Goal: Book appointment/travel/reservation

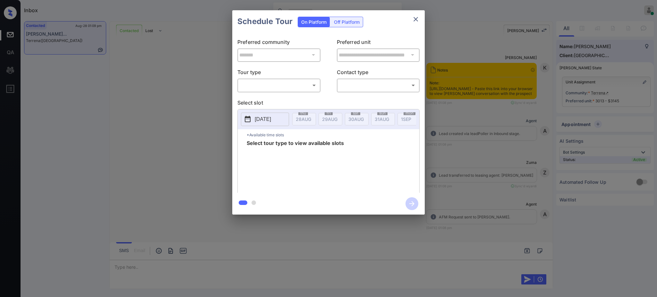
click at [275, 86] on body "Inbox [PERSON_NAME] Online Set yourself offline Set yourself on break Profile S…" at bounding box center [328, 148] width 657 height 297
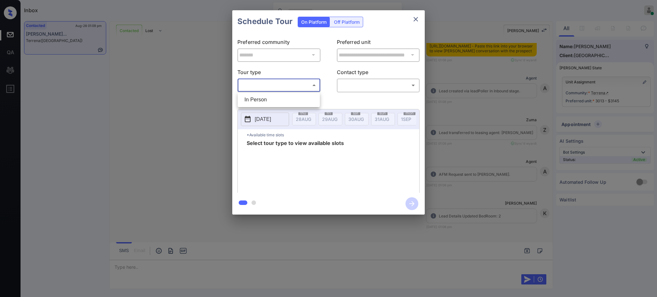
click at [413, 16] on div at bounding box center [328, 148] width 657 height 297
click at [415, 19] on icon "close" at bounding box center [416, 19] width 4 height 4
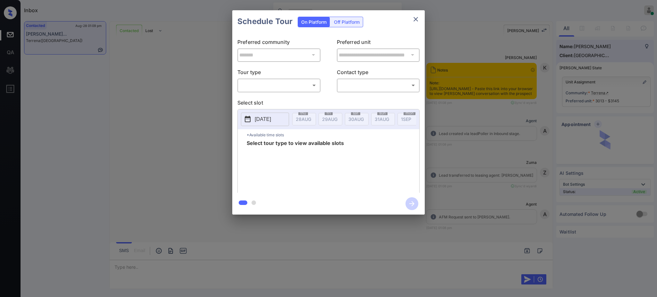
scroll to position [983, 0]
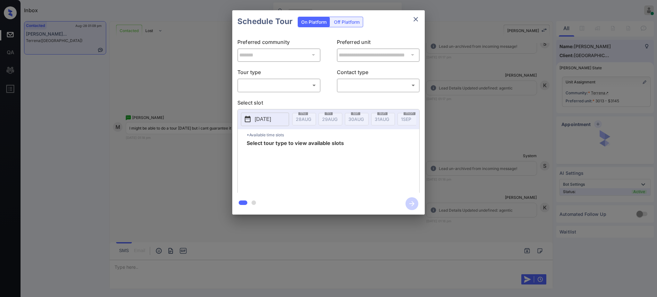
click at [268, 84] on body "Inbox Ajay Kumar Online Set yourself offline Set yourself on break Profile Swit…" at bounding box center [328, 148] width 657 height 297
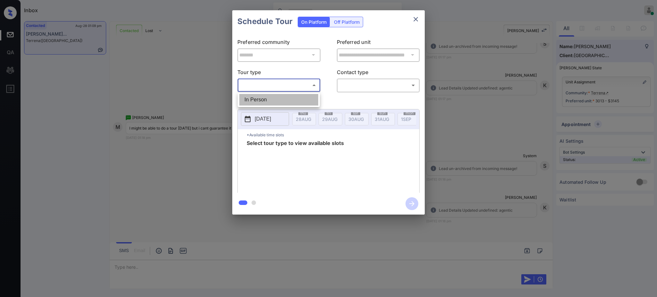
click at [267, 95] on li "In Person" at bounding box center [278, 100] width 79 height 12
type input "********"
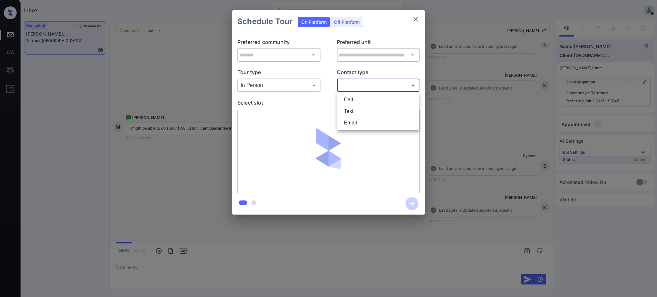
click at [350, 85] on body "Inbox Ajay Kumar Online Set yourself offline Set yourself on break Profile Swit…" at bounding box center [328, 148] width 657 height 297
click at [351, 111] on li "Text" at bounding box center [378, 112] width 79 height 12
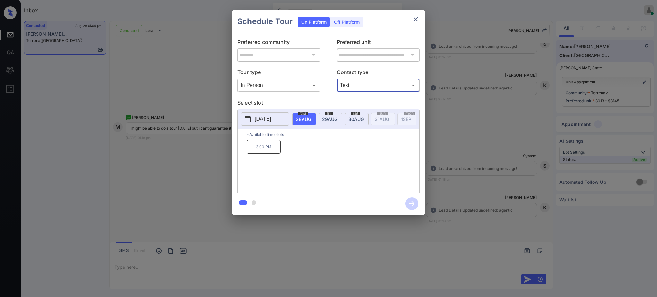
type input "****"
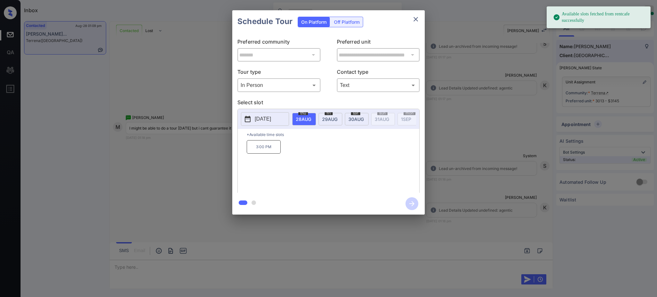
click at [270, 123] on p "2025-08-28" at bounding box center [263, 119] width 16 height 8
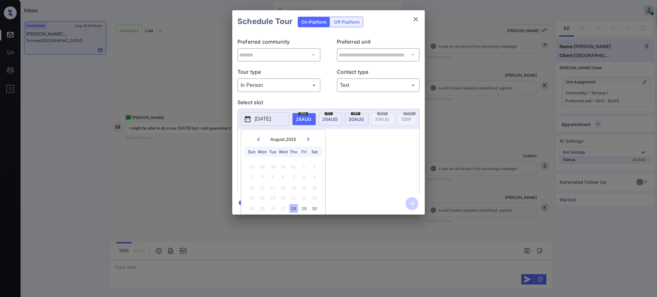
scroll to position [0, 0]
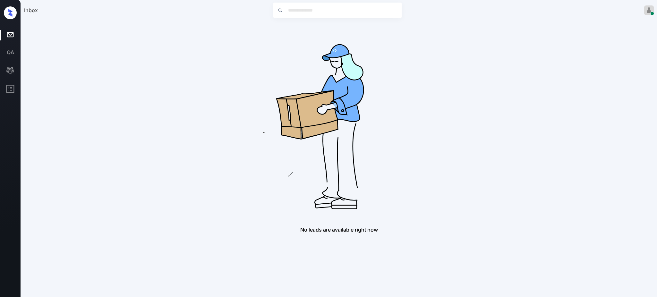
click at [423, 115] on img at bounding box center [339, 123] width 205 height 205
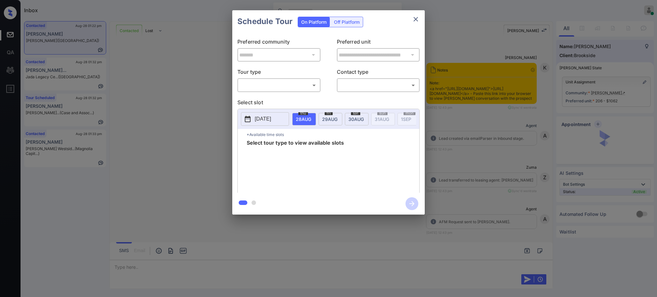
scroll to position [642, 0]
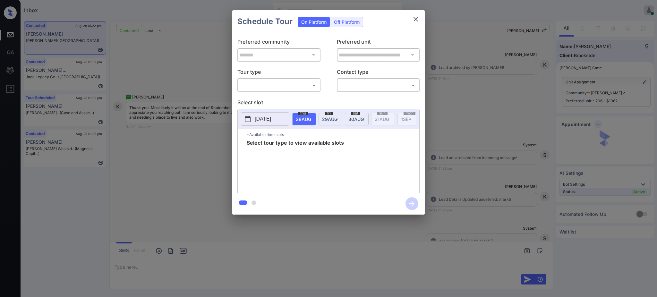
click at [264, 86] on body "Inbox Ajay Kumar Online Set yourself offline Set yourself on break Profile Swit…" at bounding box center [328, 148] width 657 height 297
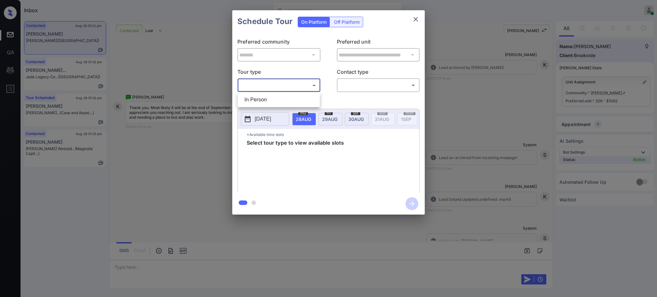
click at [263, 92] on div at bounding box center [328, 148] width 657 height 297
click at [263, 96] on div "**********" at bounding box center [328, 113] width 193 height 160
click at [289, 86] on body "Inbox Ajay Kumar Online Set yourself offline Set yourself on break Profile Swit…" at bounding box center [328, 148] width 657 height 297
click at [272, 100] on li "In Person" at bounding box center [278, 100] width 79 height 12
type input "********"
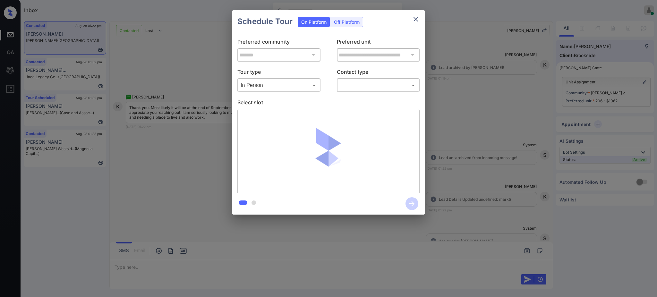
click at [363, 79] on div "​ ​" at bounding box center [378, 85] width 83 height 14
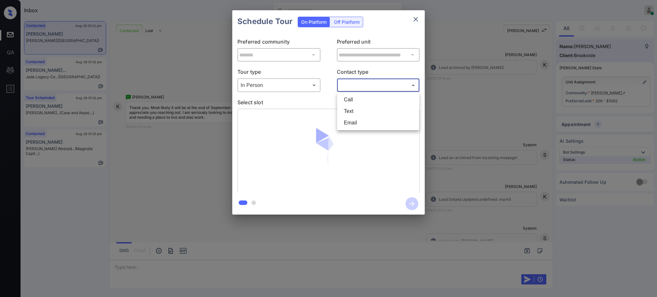
click at [361, 86] on body "Inbox Ajay Kumar Online Set yourself offline Set yourself on break Profile Swit…" at bounding box center [328, 148] width 657 height 297
click at [357, 108] on li "Text" at bounding box center [378, 112] width 79 height 12
type input "****"
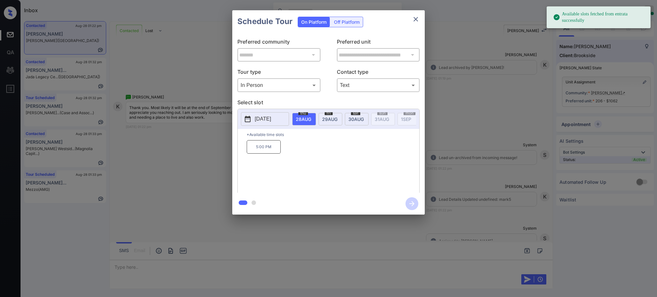
click at [271, 117] on p "[DATE]" at bounding box center [263, 119] width 16 height 8
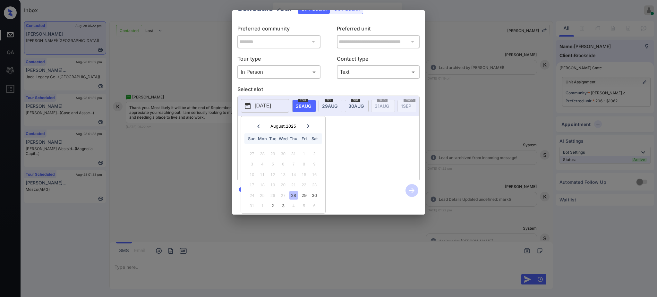
scroll to position [21, 0]
click at [307, 124] on icon at bounding box center [308, 126] width 2 height 4
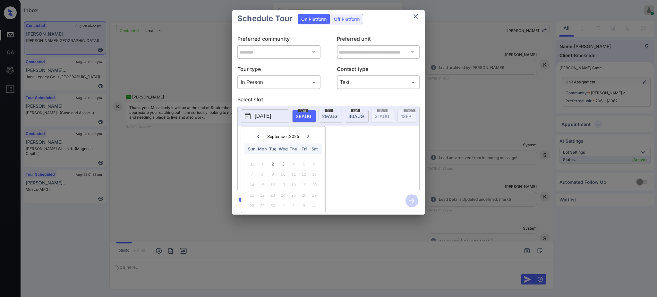
scroll to position [0, 0]
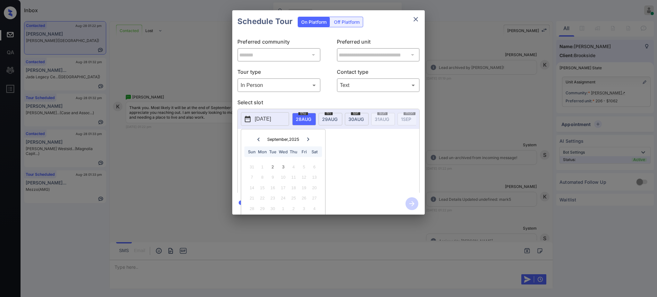
click at [465, 134] on div "**********" at bounding box center [328, 112] width 657 height 225
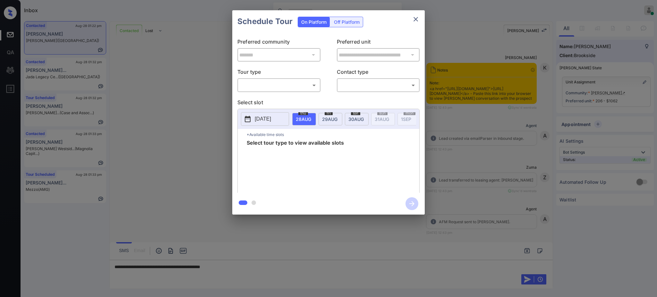
scroll to position [837, 0]
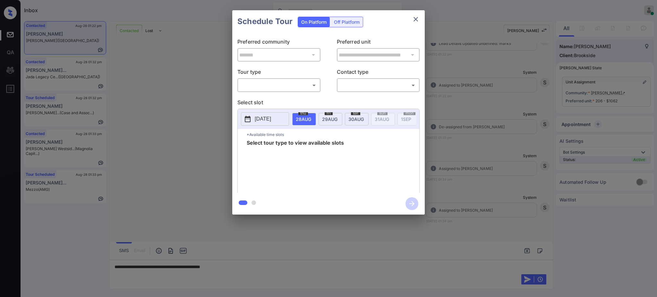
click at [284, 85] on body "Inbox Ajay Kumar Online Set yourself offline Set yourself on break Profile Swit…" at bounding box center [328, 148] width 657 height 297
click at [273, 97] on li "In Person" at bounding box center [278, 100] width 79 height 12
type input "********"
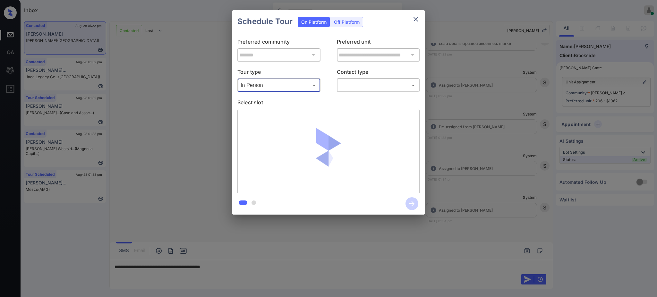
click at [343, 79] on div "​ ​" at bounding box center [378, 85] width 83 height 14
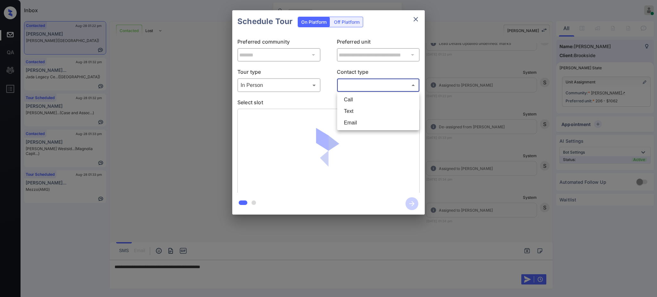
click at [345, 85] on body "Inbox Ajay Kumar Online Set yourself offline Set yourself on break Profile Swit…" at bounding box center [328, 148] width 657 height 297
click at [351, 108] on li "Text" at bounding box center [378, 112] width 79 height 12
type input "****"
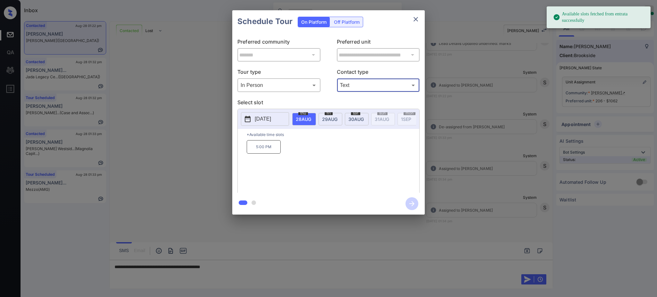
click at [271, 119] on p "2025-08-28" at bounding box center [263, 119] width 16 height 8
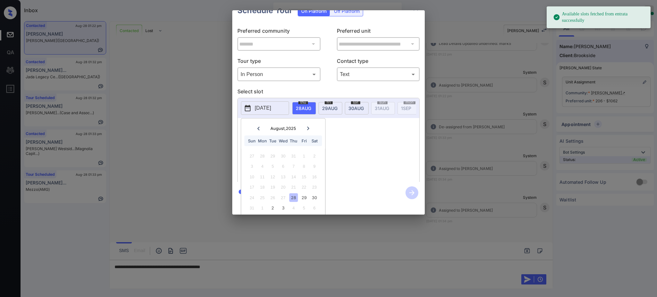
scroll to position [21, 0]
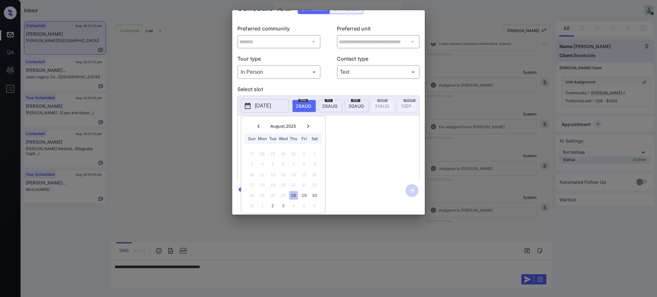
click at [309, 124] on icon at bounding box center [308, 126] width 4 height 4
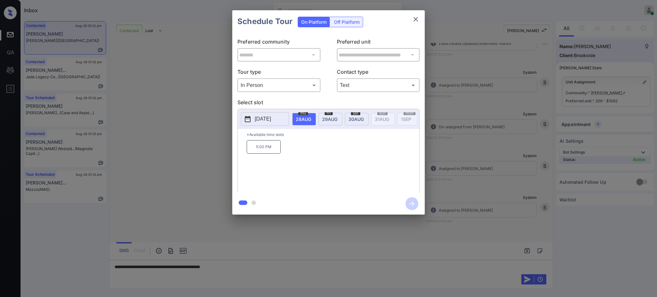
scroll to position [0, 0]
click at [237, 264] on div at bounding box center [328, 148] width 657 height 297
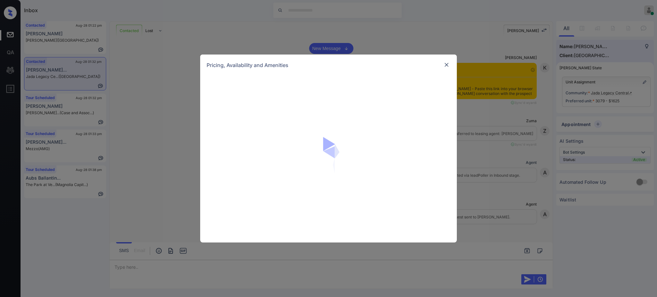
scroll to position [502, 0]
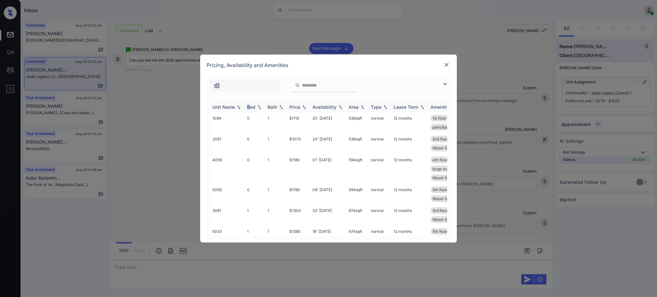
click at [248, 105] on div "Bed" at bounding box center [251, 106] width 8 height 5
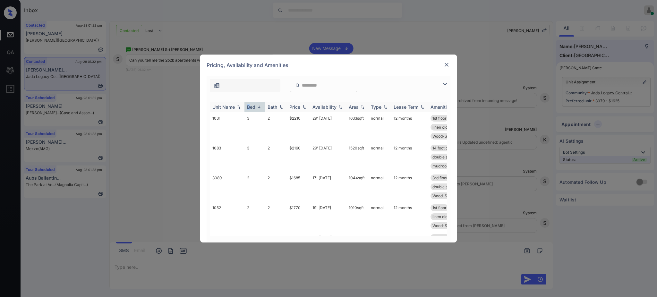
click at [250, 106] on div "Bed" at bounding box center [251, 106] width 8 height 5
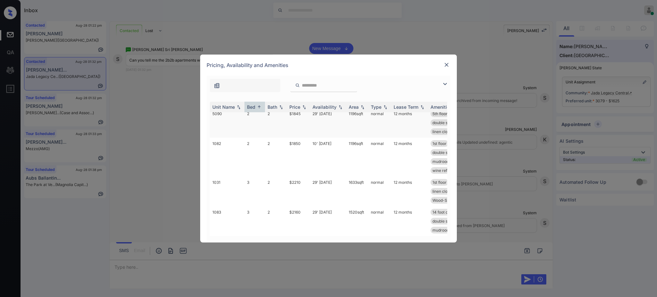
scroll to position [759, 0]
drag, startPoint x: 287, startPoint y: 137, endPoint x: 314, endPoint y: 139, distance: 27.0
click at [309, 138] on td "$1850" at bounding box center [298, 157] width 23 height 39
copy td "$1850"
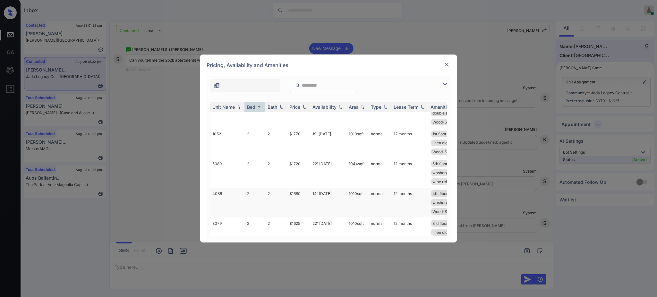
scroll to position [503, 0]
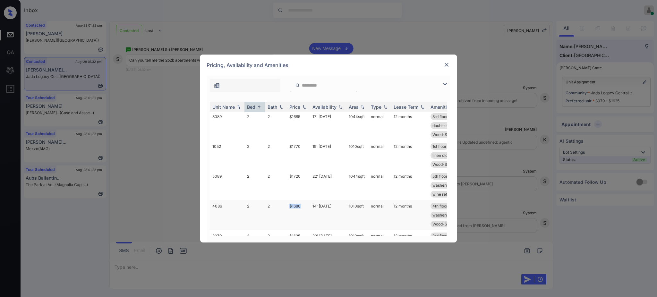
drag, startPoint x: 288, startPoint y: 213, endPoint x: 305, endPoint y: 213, distance: 16.7
click at [305, 213] on td "$1680" at bounding box center [298, 215] width 23 height 30
copy td "$1680"
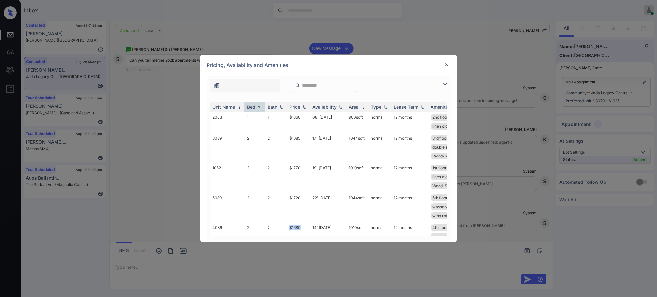
scroll to position [546, 0]
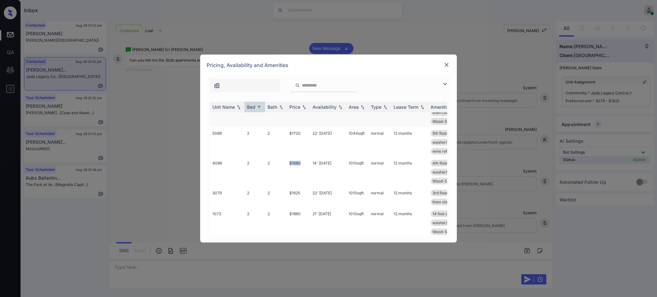
copy td "$1680"
click at [444, 65] on img at bounding box center [447, 65] width 6 height 6
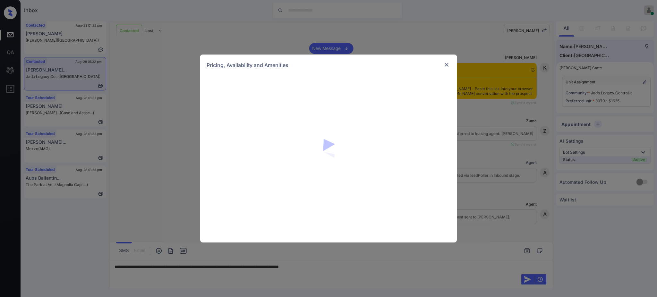
scroll to position [588, 0]
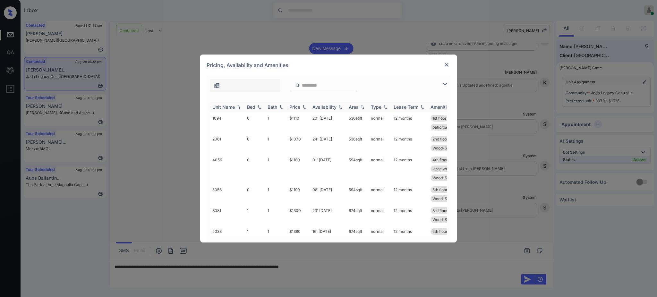
click at [257, 108] on img at bounding box center [259, 107] width 6 height 4
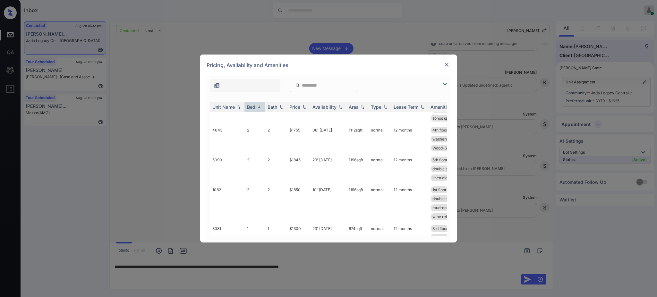
scroll to position [299, 0]
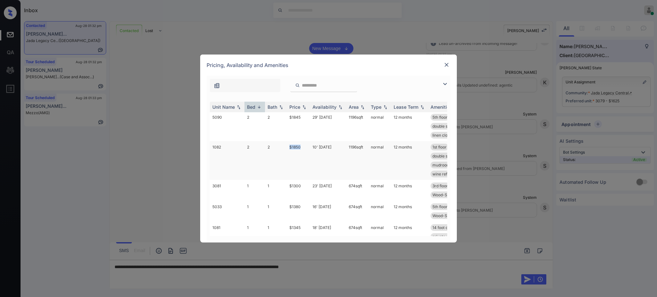
drag, startPoint x: 287, startPoint y: 147, endPoint x: 312, endPoint y: 148, distance: 25.7
click at [303, 148] on td "$1850" at bounding box center [298, 160] width 23 height 39
copy td "$1850"
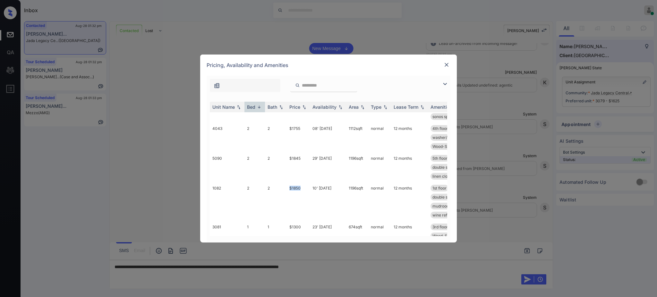
scroll to position [257, 0]
copy td "$1850"
click at [445, 65] on img at bounding box center [447, 65] width 6 height 6
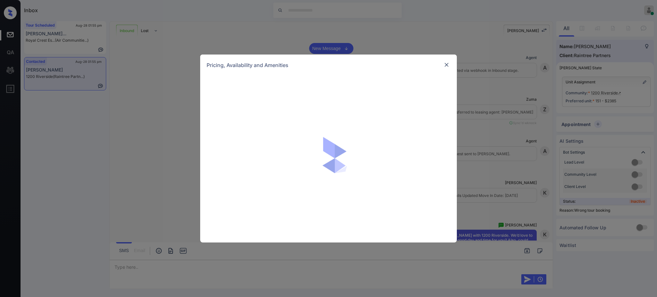
scroll to position [773, 0]
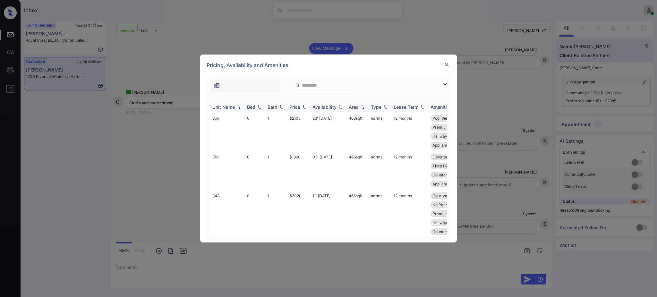
click at [250, 111] on th "Bed" at bounding box center [255, 107] width 21 height 11
click at [250, 110] on div "Bed" at bounding box center [251, 106] width 8 height 5
drag, startPoint x: 286, startPoint y: 168, endPoint x: 308, endPoint y: 169, distance: 22.8
click at [308, 169] on tr "316 0 1 $1990 03' Oct 25 466 sqft normal 12 months Elevator Proxim... No Patio …" at bounding box center [377, 170] width 335 height 39
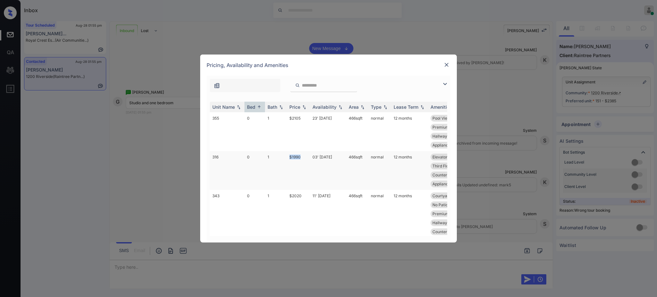
copy tr "$1990"
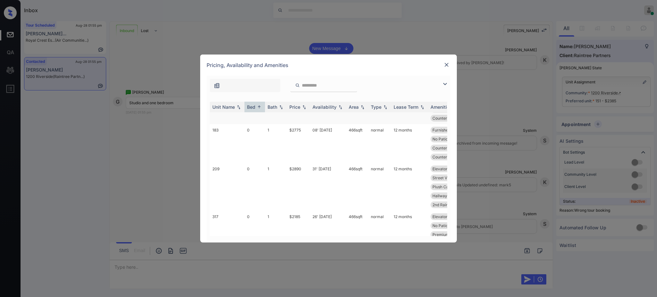
scroll to position [171, 0]
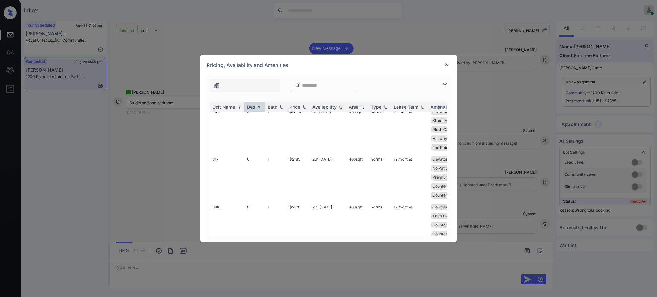
copy tr "$1990"
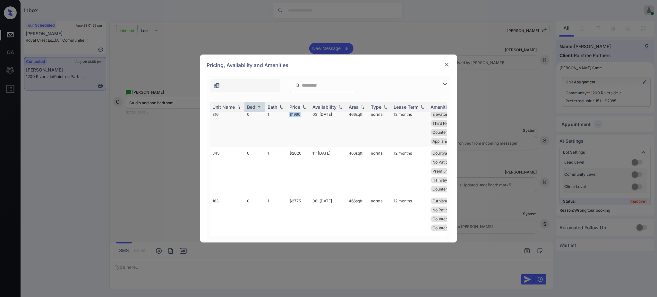
copy tr "$1990"
click at [448, 65] on img at bounding box center [447, 65] width 6 height 6
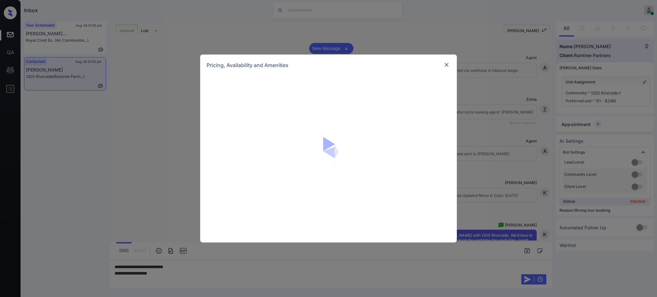
scroll to position [1244, 0]
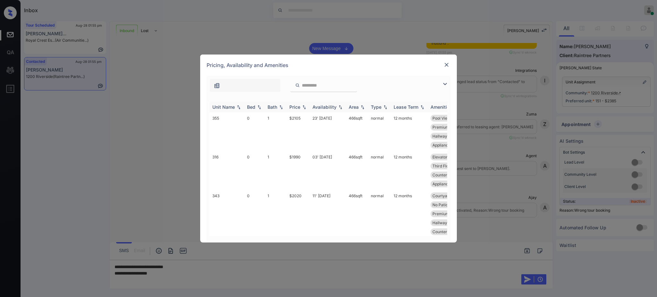
click at [249, 104] on th "Bed" at bounding box center [255, 107] width 21 height 11
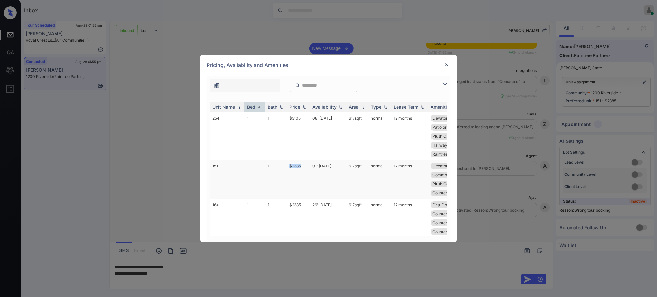
drag, startPoint x: 286, startPoint y: 168, endPoint x: 308, endPoint y: 169, distance: 22.5
click at [304, 167] on tr "151 1 1 $2385 01' Aug 25 617 sqft normal 12 months Elevator Proxim... First Flo…" at bounding box center [377, 179] width 335 height 39
copy tr "$2385"
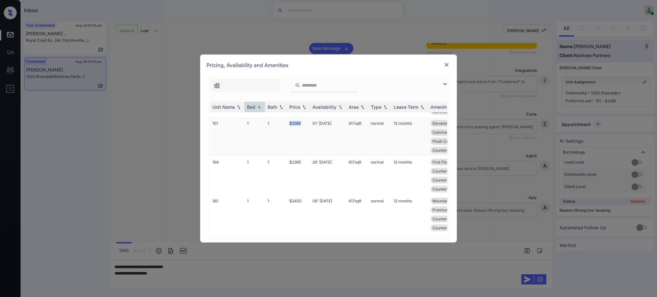
scroll to position [85, 0]
click at [446, 64] on img at bounding box center [447, 65] width 6 height 6
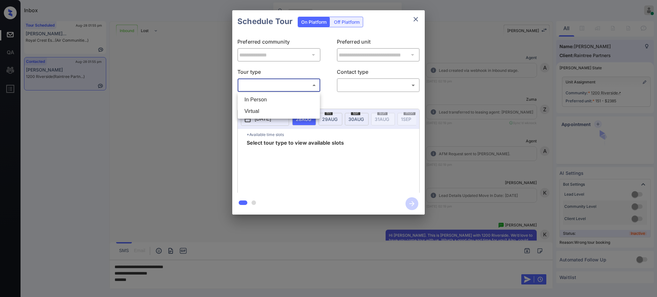
scroll to position [1244, 0]
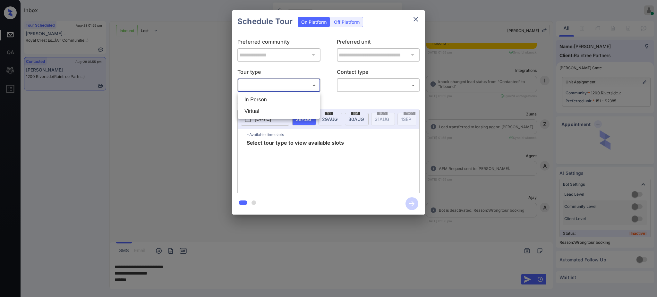
click at [272, 97] on li "In Person" at bounding box center [278, 100] width 79 height 12
type input "********"
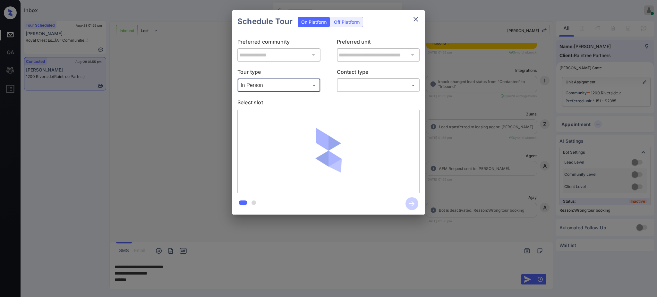
click at [342, 84] on body "Inbox Ajay Kumar Online Set yourself offline Set yourself on break Profile Swit…" at bounding box center [328, 148] width 657 height 297
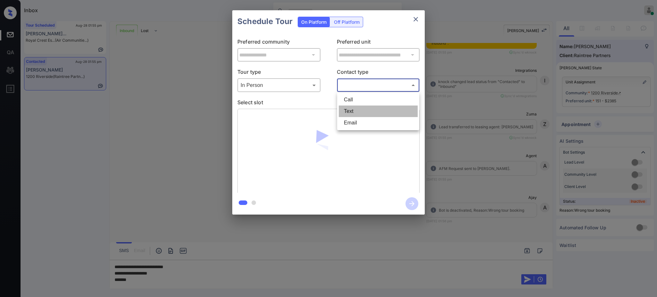
click at [348, 109] on li "Text" at bounding box center [378, 112] width 79 height 12
type input "****"
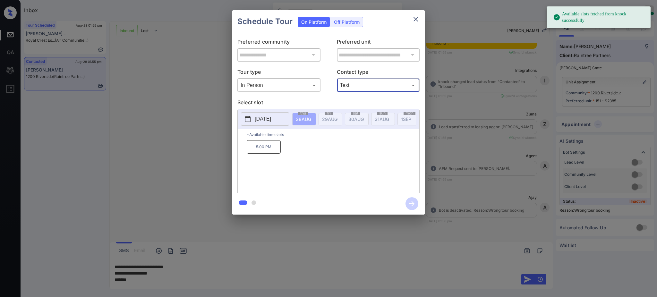
click at [271, 117] on p "[DATE]" at bounding box center [263, 119] width 16 height 8
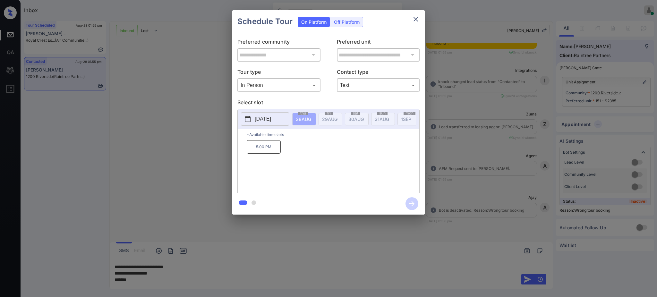
scroll to position [0, 0]
click at [470, 92] on div "**********" at bounding box center [328, 112] width 657 height 225
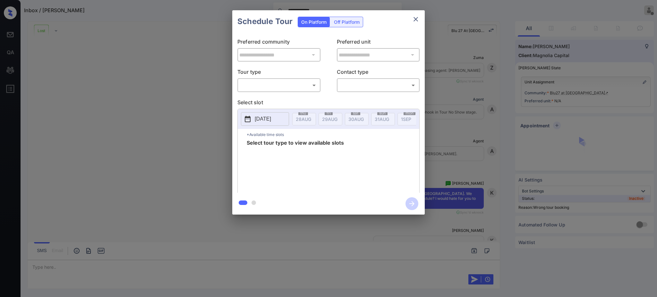
scroll to position [2077, 0]
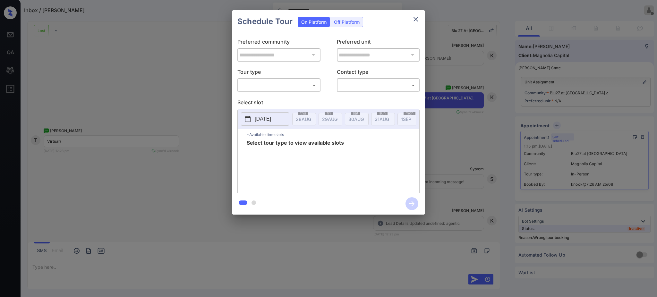
click at [413, 23] on icon "close" at bounding box center [416, 19] width 8 height 8
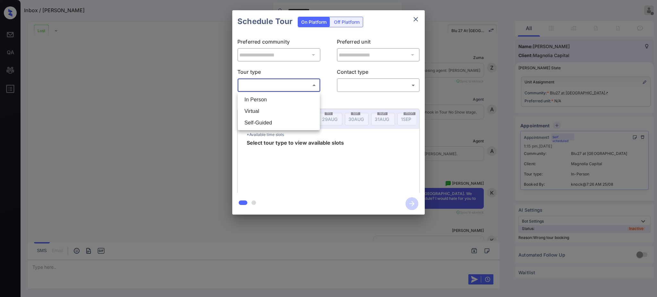
click at [288, 84] on body "**********" at bounding box center [328, 148] width 657 height 297
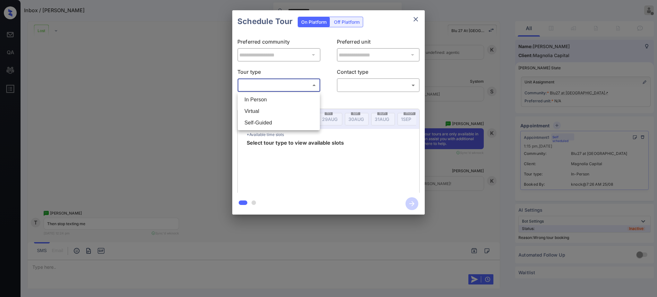
click at [417, 18] on div at bounding box center [328, 148] width 657 height 297
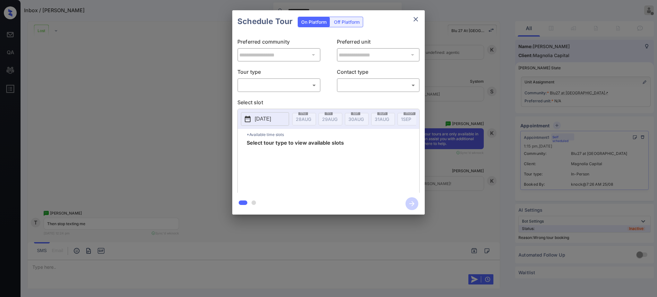
click at [417, 21] on icon "close" at bounding box center [416, 19] width 8 height 8
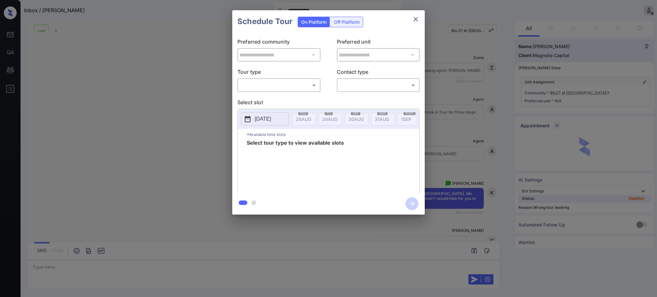
click at [300, 77] on p "Tour type" at bounding box center [278, 73] width 83 height 10
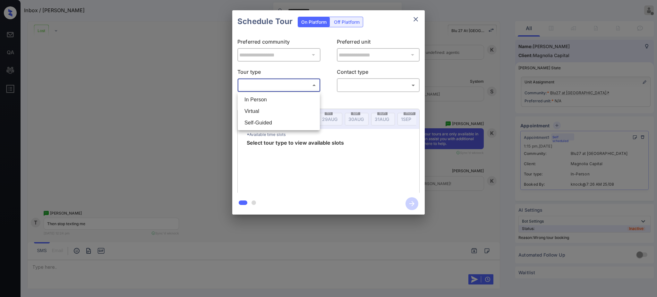
drag, startPoint x: 297, startPoint y: 82, endPoint x: 291, endPoint y: 95, distance: 15.0
click at [297, 84] on body "**********" at bounding box center [328, 148] width 657 height 297
click at [146, 60] on div at bounding box center [328, 148] width 657 height 297
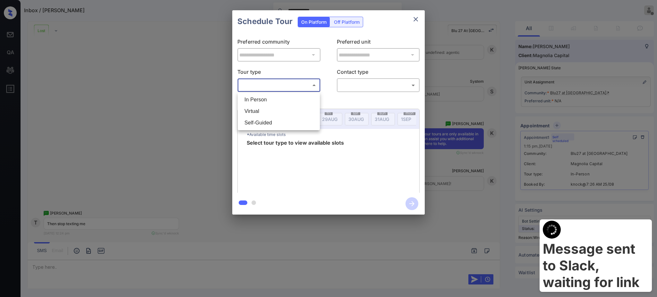
click at [419, 17] on div at bounding box center [328, 148] width 657 height 297
drag, startPoint x: 417, startPoint y: 19, endPoint x: 440, endPoint y: 26, distance: 24.7
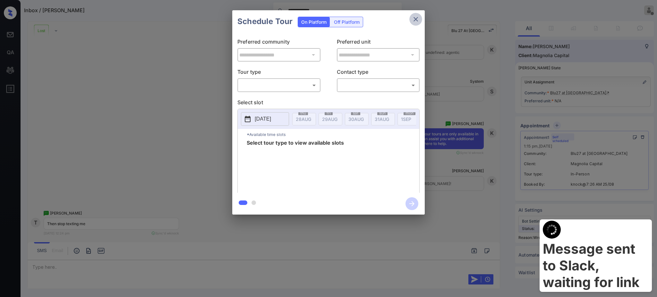
click at [415, 17] on icon "close" at bounding box center [416, 19] width 8 height 8
